Goal: Task Accomplishment & Management: Complete application form

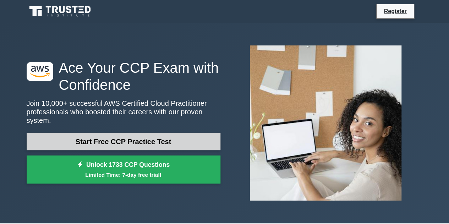
click at [111, 136] on link "Start Free CCP Practice Test" at bounding box center [124, 141] width 194 height 17
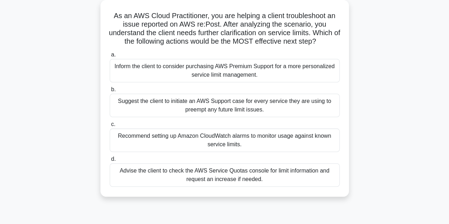
scroll to position [71, 0]
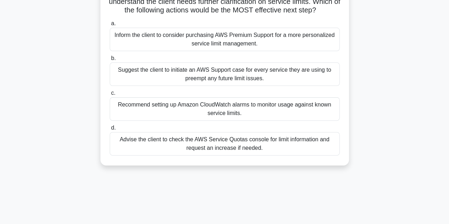
click at [238, 118] on div "Recommend setting up Amazon CloudWatch alarms to monitor usage against known se…" at bounding box center [225, 108] width 230 height 23
click at [110, 95] on input "c. Recommend setting up Amazon CloudWatch alarms to monitor usage against known…" at bounding box center [110, 93] width 0 height 5
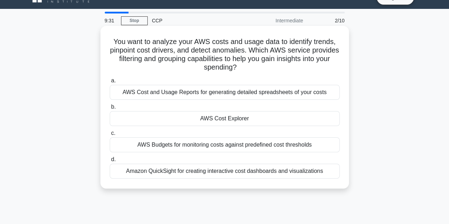
scroll to position [0, 0]
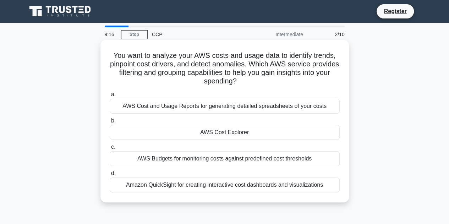
click at [209, 107] on div "AWS Cost and Usage Reports for generating detailed spreadsheets of your costs" at bounding box center [225, 106] width 230 height 15
click at [110, 97] on input "a. AWS Cost and Usage Reports for generating detailed spreadsheets of your costs" at bounding box center [110, 94] width 0 height 5
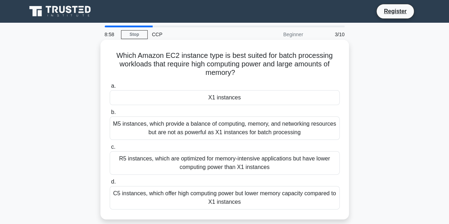
click at [177, 195] on div "C5 instances, which offer high computing power but lower memory capacity compar…" at bounding box center [225, 197] width 230 height 23
click at [110, 184] on input "d. C5 instances, which offer high computing power but lower memory capacity com…" at bounding box center [110, 181] width 0 height 5
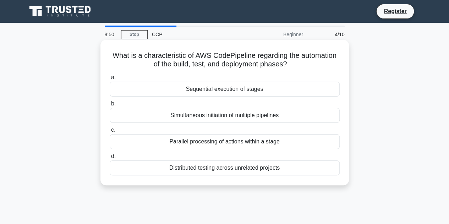
click at [227, 139] on div "Parallel processing of actions within a stage" at bounding box center [225, 141] width 230 height 15
click at [110, 132] on input "c. Parallel processing of actions within a stage" at bounding box center [110, 130] width 0 height 5
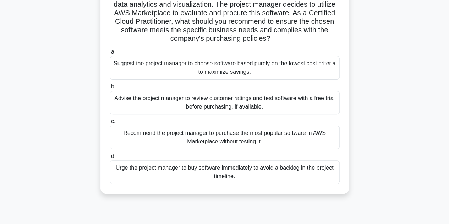
scroll to position [71, 0]
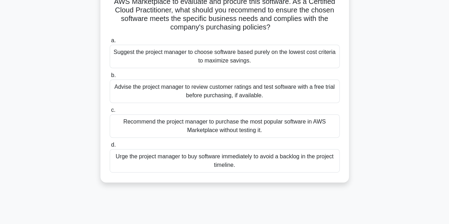
click at [271, 95] on div "Advise the project manager to review customer ratings and test software with a …" at bounding box center [225, 90] width 230 height 23
click at [110, 78] on input "b. Advise the project manager to review customer ratings and test software with…" at bounding box center [110, 75] width 0 height 5
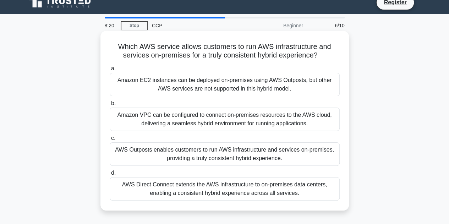
scroll to position [0, 0]
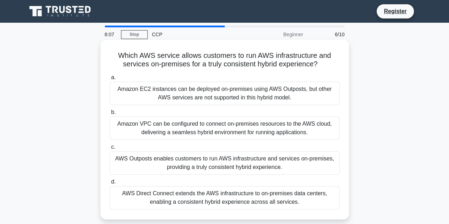
click at [253, 138] on div "Amazon VPC can be configured to connect on-premises resources to the AWS cloud,…" at bounding box center [225, 127] width 230 height 23
click at [110, 115] on input "b. Amazon VPC can be configured to connect on-premises resources to the AWS clo…" at bounding box center [110, 112] width 0 height 5
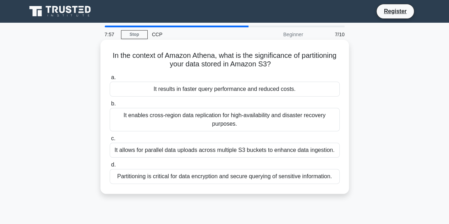
click at [202, 149] on div "It allows for parallel data uploads across multiple S3 buckets to enhance data …" at bounding box center [225, 150] width 230 height 15
click at [110, 141] on input "c. It allows for parallel data uploads across multiple S3 buckets to enhance da…" at bounding box center [110, 138] width 0 height 5
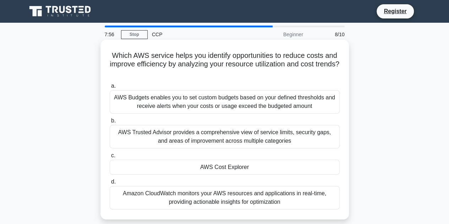
drag, startPoint x: 204, startPoint y: 124, endPoint x: 204, endPoint y: 129, distance: 4.7
click at [204, 128] on label "b. AWS Trusted Advisor provides a comprehensive view of service limits, securit…" at bounding box center [225, 132] width 230 height 32
click at [214, 143] on div "AWS Trusted Advisor provides a comprehensive view of service limits, security g…" at bounding box center [225, 136] width 230 height 23
click at [110, 123] on input "b. AWS Trusted Advisor provides a comprehensive view of service limits, securit…" at bounding box center [110, 120] width 0 height 5
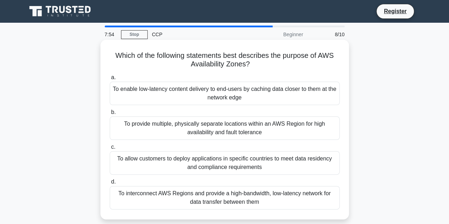
click at [214, 130] on div "To provide multiple, physically separate locations within an AWS Region for hig…" at bounding box center [225, 127] width 230 height 23
click at [110, 115] on input "b. To provide multiple, physically separate locations within an AWS Region for …" at bounding box center [110, 112] width 0 height 5
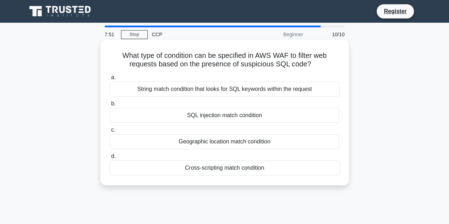
click at [214, 121] on div "SQL injection match condition" at bounding box center [225, 115] width 230 height 15
click at [110, 106] on input "b. SQL injection match condition" at bounding box center [110, 103] width 0 height 5
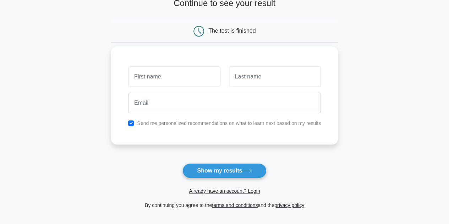
scroll to position [71, 0]
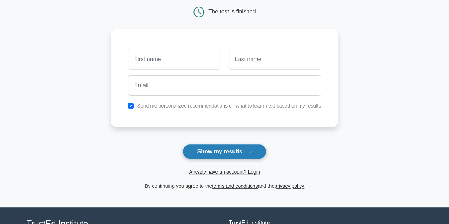
click at [223, 150] on button "Show my results" at bounding box center [224, 151] width 84 height 15
click at [131, 105] on input "checkbox" at bounding box center [131, 104] width 6 height 6
checkbox input "false"
click at [218, 154] on button "Show my results" at bounding box center [224, 151] width 84 height 15
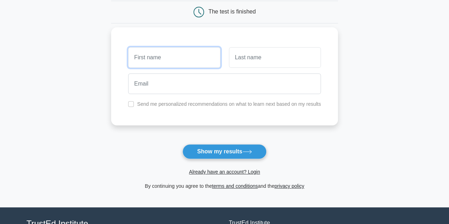
click at [174, 56] on input "text" at bounding box center [174, 57] width 92 height 21
type input "Shrishti"
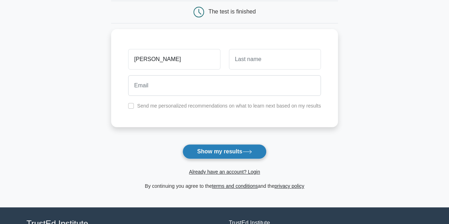
click at [226, 148] on button "Show my results" at bounding box center [224, 151] width 84 height 15
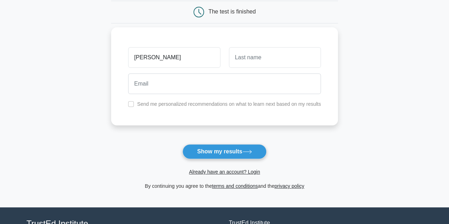
click at [255, 68] on div at bounding box center [275, 57] width 100 height 26
click at [255, 63] on input "text" at bounding box center [275, 57] width 92 height 21
type input "Singh"
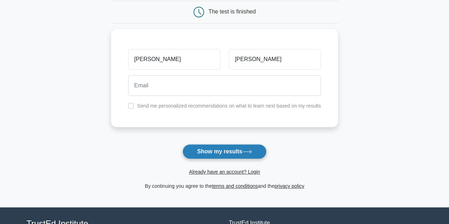
click at [227, 152] on button "Show my results" at bounding box center [224, 151] width 84 height 15
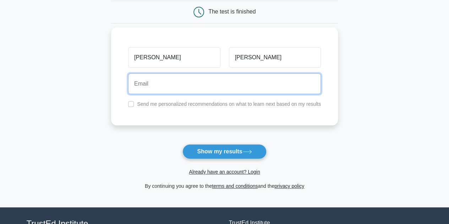
click at [214, 81] on input "email" at bounding box center [224, 83] width 193 height 21
type input "999shrishti.singh@gmail.com"
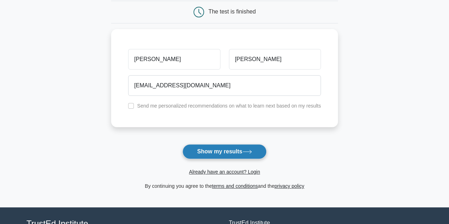
click at [216, 151] on button "Show my results" at bounding box center [224, 151] width 84 height 15
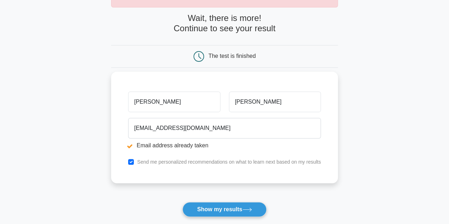
scroll to position [106, 0]
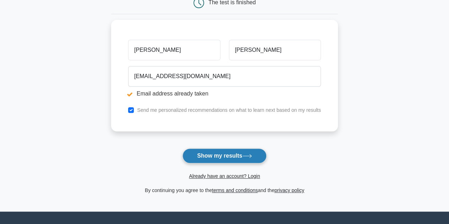
click at [224, 152] on button "Show my results" at bounding box center [224, 155] width 84 height 15
